Goal: Information Seeking & Learning: Check status

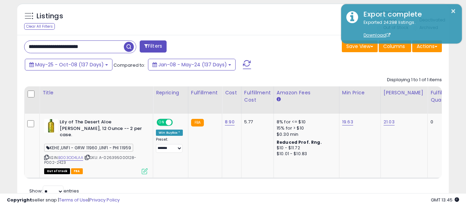
scroll to position [141, 250]
click at [109, 43] on input "**********" at bounding box center [73, 47] width 99 height 12
paste input "**********"
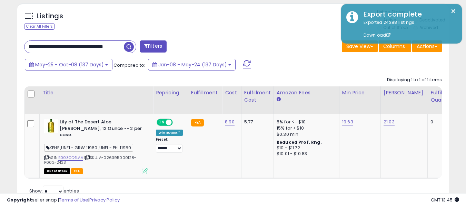
scroll to position [0, 20]
type input "**********"
click at [148, 46] on button "Filters" at bounding box center [153, 46] width 27 height 12
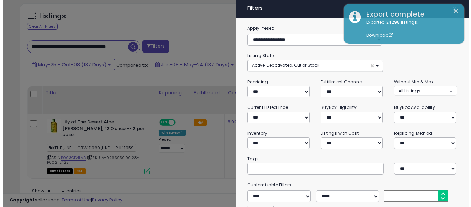
scroll to position [141, 252]
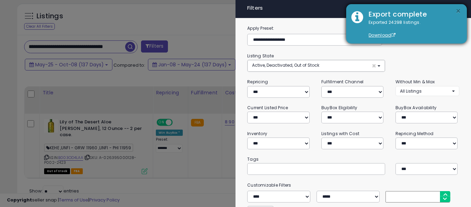
click at [458, 11] on button "×" at bounding box center [458, 11] width 6 height 9
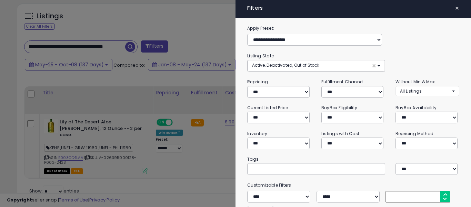
click at [455, 7] on span "×" at bounding box center [457, 8] width 4 height 10
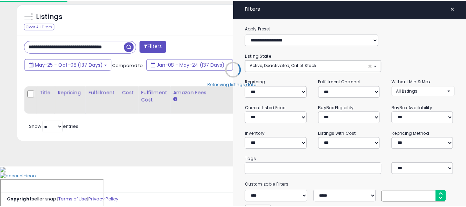
scroll to position [231, 0]
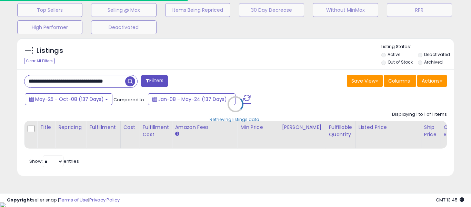
click at [130, 82] on div "Retrieving listings data.." at bounding box center [235, 109] width 447 height 150
click at [128, 80] on div "Retrieving listings data.." at bounding box center [235, 109] width 447 height 150
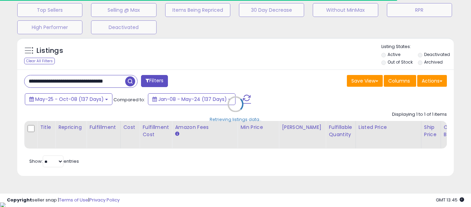
click at [128, 80] on div "Retrieving listings data.." at bounding box center [235, 109] width 447 height 150
click at [129, 80] on div "Retrieving listings data.." at bounding box center [235, 109] width 447 height 150
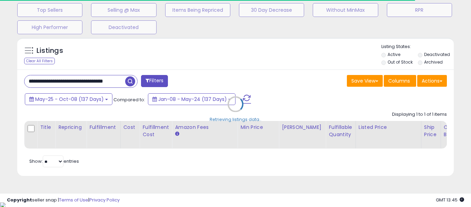
click at [129, 80] on div "Retrieving listings data.." at bounding box center [235, 109] width 447 height 150
click at [129, 82] on div "Retrieving listings data.." at bounding box center [235, 109] width 447 height 150
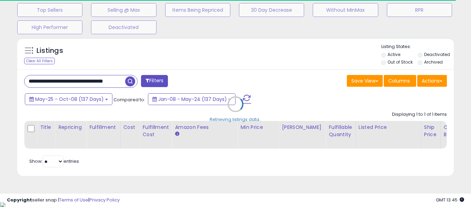
click at [130, 83] on div "Retrieving listings data.." at bounding box center [235, 109] width 447 height 150
click at [128, 84] on div "Retrieving listings data.." at bounding box center [235, 109] width 447 height 150
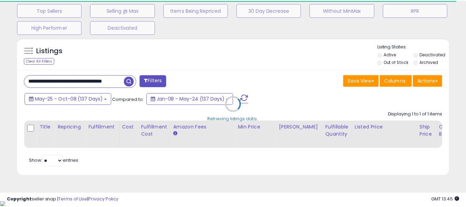
scroll to position [141, 250]
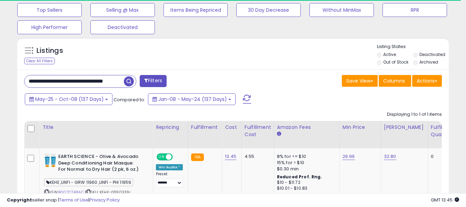
click at [127, 84] on span "button" at bounding box center [129, 81] width 10 height 10
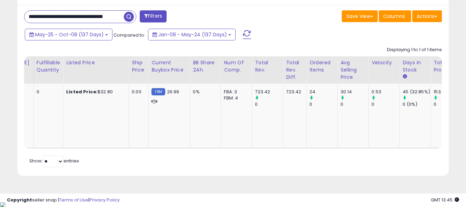
scroll to position [0, 0]
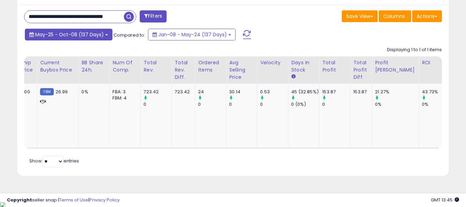
click at [80, 35] on span "May-25 - Oct-08 (137 Days)" at bounding box center [69, 34] width 69 height 7
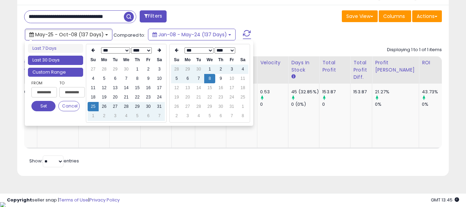
type input "**********"
click at [60, 58] on li "Last 30 Days" at bounding box center [55, 60] width 55 height 9
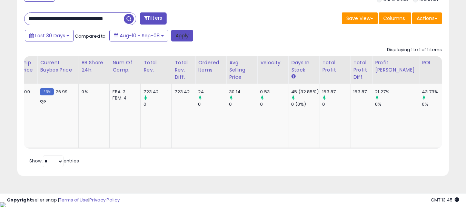
click at [182, 32] on button "Apply" at bounding box center [182, 36] width 22 height 12
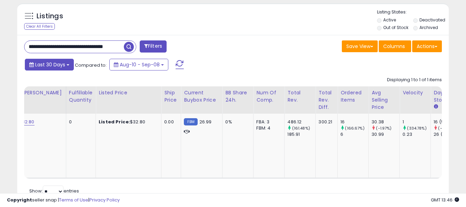
click at [51, 64] on span "Last 30 Days" at bounding box center [50, 64] width 30 height 7
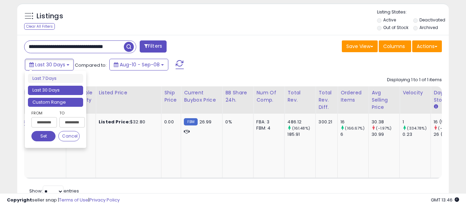
click at [48, 100] on li "Custom Range" at bounding box center [55, 102] width 55 height 9
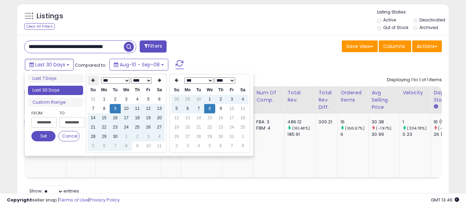
click at [94, 79] on icon at bounding box center [92, 80] width 3 height 4
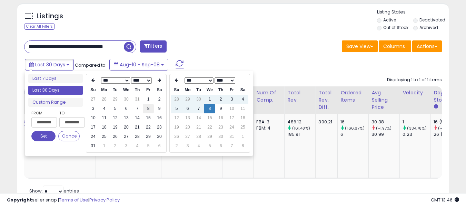
click at [147, 108] on td "8" at bounding box center [148, 108] width 11 height 9
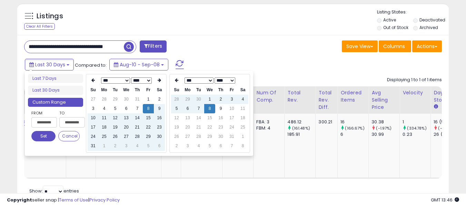
type input "**********"
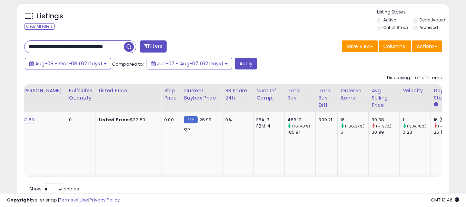
click at [218, 59] on div "Aug-08 - Oct-08 (62 Days) Compared to: Jun-07 - Aug-07 (62 Days) Apply" at bounding box center [179, 64] width 313 height 13
click at [248, 61] on button "Apply" at bounding box center [246, 64] width 22 height 12
